Goal: Information Seeking & Learning: Learn about a topic

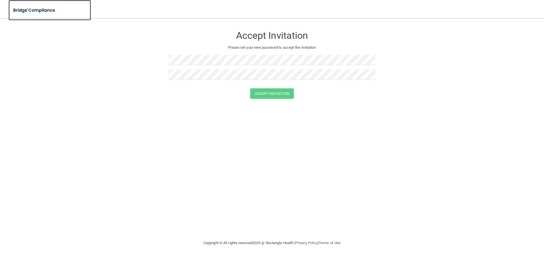
click at [28, 10] on img at bounding box center [34, 11] width 52 height 12
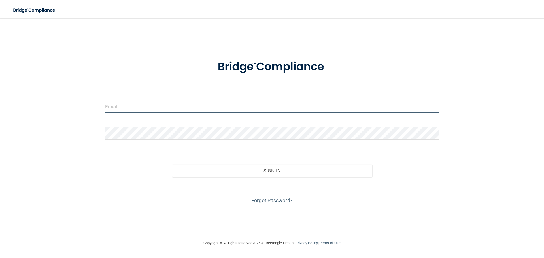
type input "sunrisedental8352@gmail.com"
drag, startPoint x: 206, startPoint y: 112, endPoint x: 30, endPoint y: 112, distance: 175.6
click at [35, 112] on div "sunrisedental8352@gmail.com Invalid email/password. You don't have permission t…" at bounding box center [271, 129] width 521 height 210
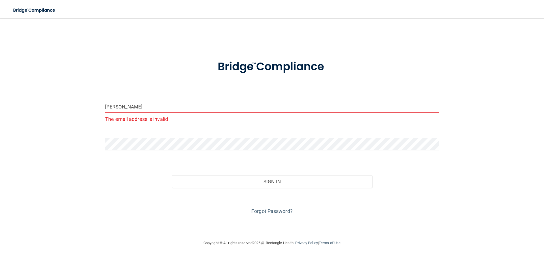
type input "[EMAIL_ADDRESS][DOMAIN_NAME]"
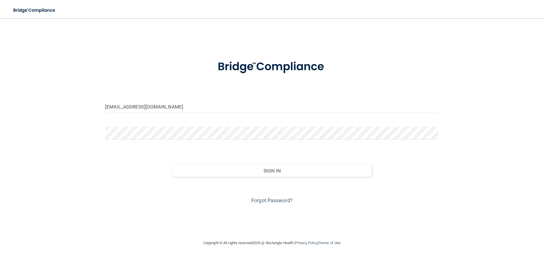
drag, startPoint x: 129, startPoint y: 141, endPoint x: 126, endPoint y: 140, distance: 3.2
click at [127, 141] on div at bounding box center [272, 135] width 342 height 17
click at [0, 128] on main "natalia.rodriguez0613@gmail.com Invalid email/password. You don't have permissi…" at bounding box center [272, 138] width 544 height 240
click at [172, 165] on button "Sign In" at bounding box center [272, 171] width 200 height 12
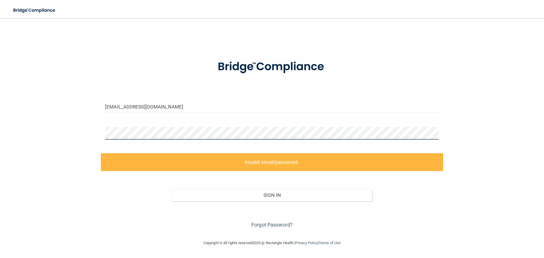
click at [32, 145] on div "natalia.rodriguez0613@gmail.com Invalid email/password. You don't have permissi…" at bounding box center [271, 129] width 521 height 210
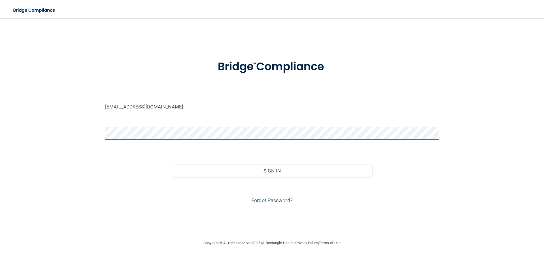
click at [172, 165] on button "Sign In" at bounding box center [272, 171] width 200 height 12
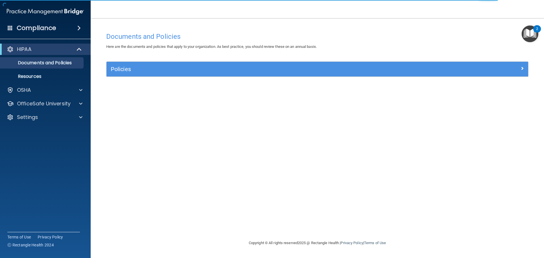
click at [70, 96] on div "HIPAA Documents and Policies Report an Incident Business Associates Emergency P…" at bounding box center [45, 84] width 91 height 86
click at [71, 87] on div "OSHA" at bounding box center [38, 90] width 70 height 7
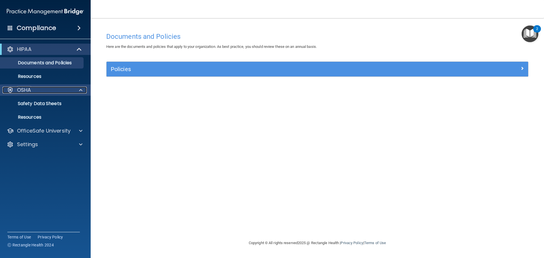
click at [45, 91] on div "OSHA" at bounding box center [38, 90] width 70 height 7
click at [80, 86] on div "OSHA" at bounding box center [45, 89] width 91 height 11
click at [40, 91] on div "OSHA" at bounding box center [38, 90] width 70 height 7
click at [45, 114] on link "Resources" at bounding box center [38, 117] width 89 height 11
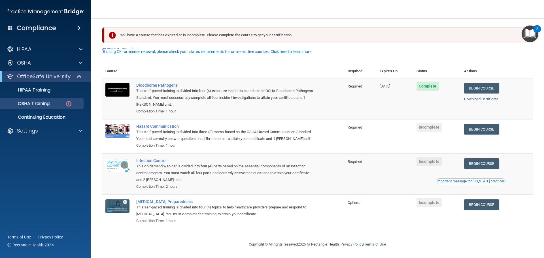
scroll to position [9, 0]
click at [475, 124] on link "Begin Course" at bounding box center [481, 129] width 35 height 10
